Goal: Information Seeking & Learning: Learn about a topic

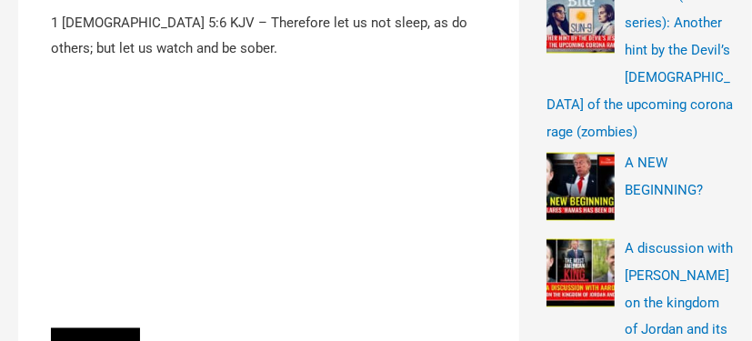
scroll to position [800, 0]
